Goal: Information Seeking & Learning: Learn about a topic

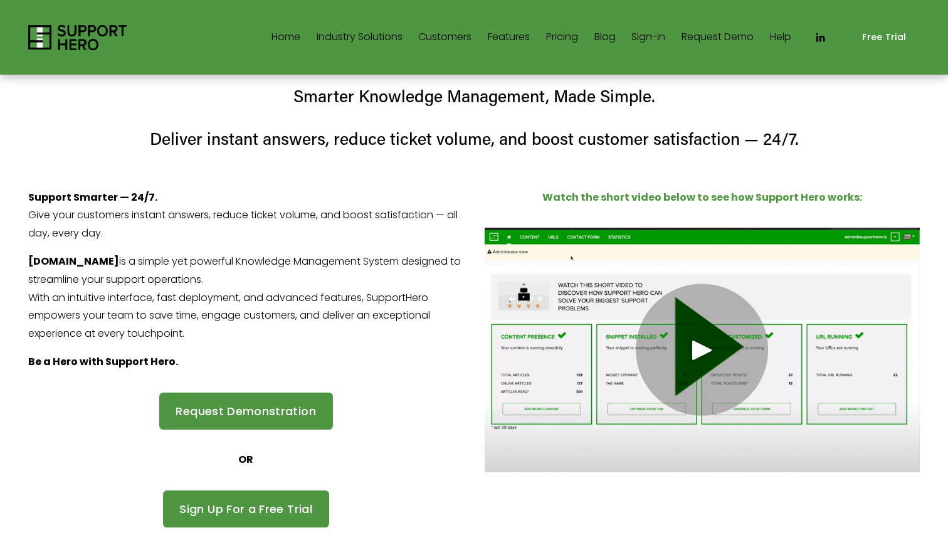
click at [559, 35] on link "Pricing" at bounding box center [562, 38] width 32 height 20
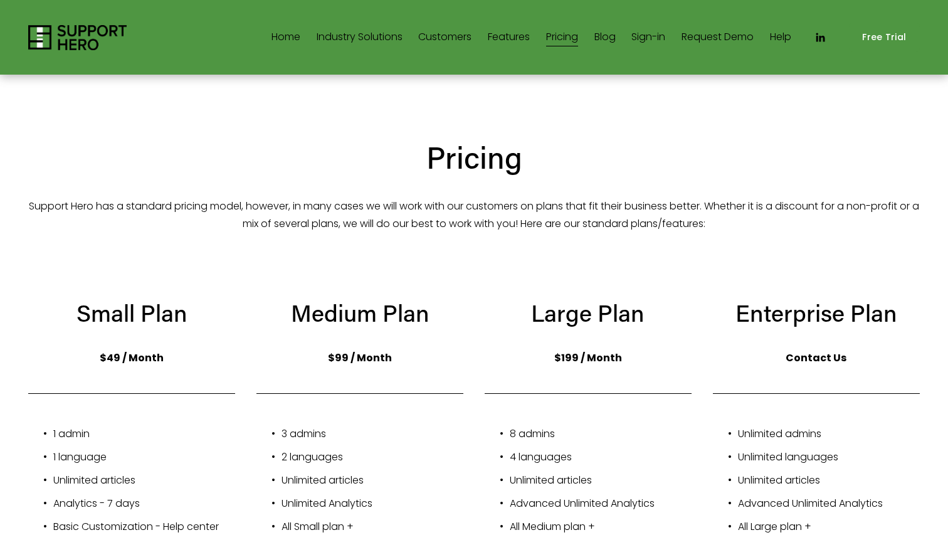
click at [491, 41] on link "Features" at bounding box center [509, 38] width 42 height 20
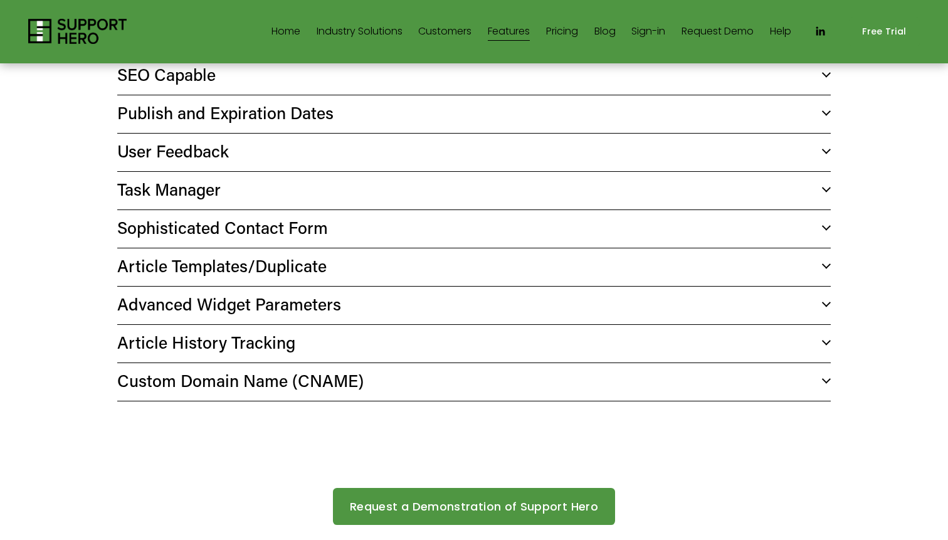
scroll to position [1194, 0]
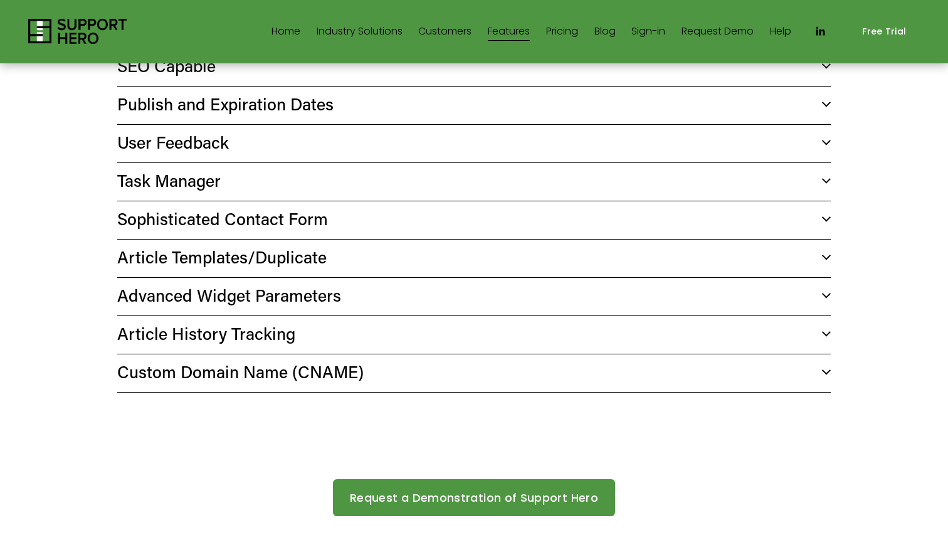
click at [441, 31] on link "Customers" at bounding box center [444, 31] width 53 height 20
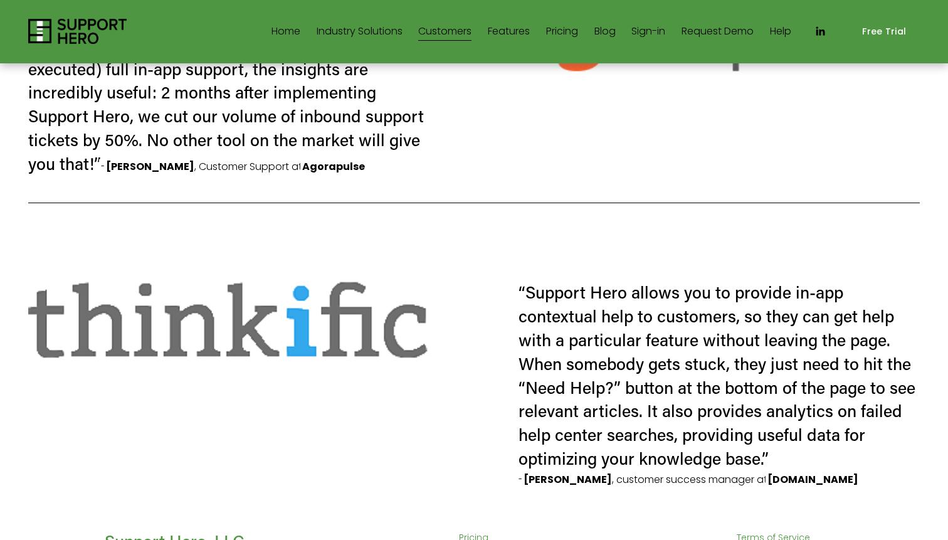
scroll to position [576, 0]
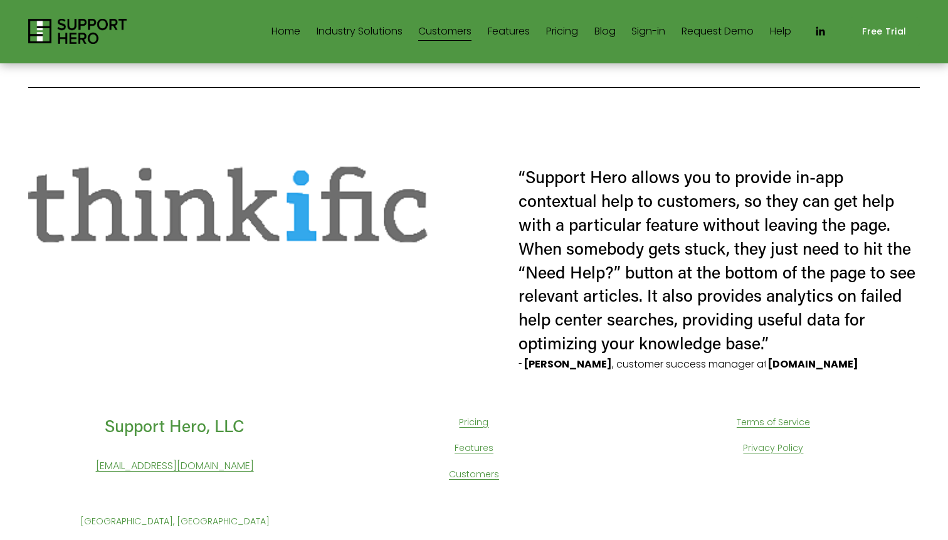
click at [374, 34] on span "Industry Solutions" at bounding box center [360, 32] width 86 height 18
